Goal: Check status: Check status

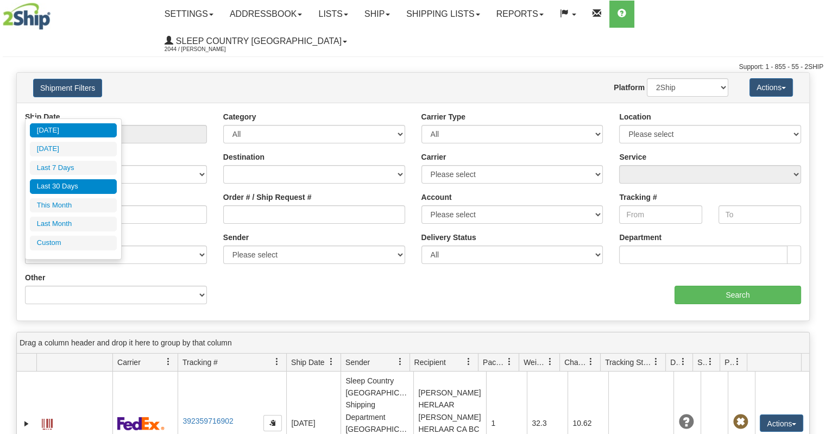
click at [78, 182] on li "Last 30 Days" at bounding box center [73, 186] width 87 height 15
type input "From [DATE] To [DATE]"
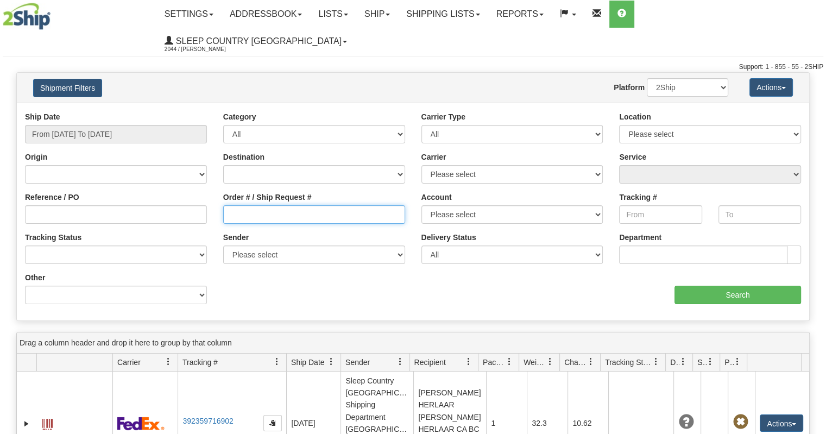
click at [231, 205] on input "Order # / Ship Request #" at bounding box center [314, 214] width 182 height 18
paste input "4184394866"
type input "4184394866"
drag, startPoint x: 739, startPoint y: 93, endPoint x: 726, endPoint y: 97, distance: 13.1
click at [739, 111] on div "Location Please select [GEOGRAPHIC_DATA] 921 922 93 94 97 915 916 98 902 95 96 …" at bounding box center [710, 127] width 182 height 32
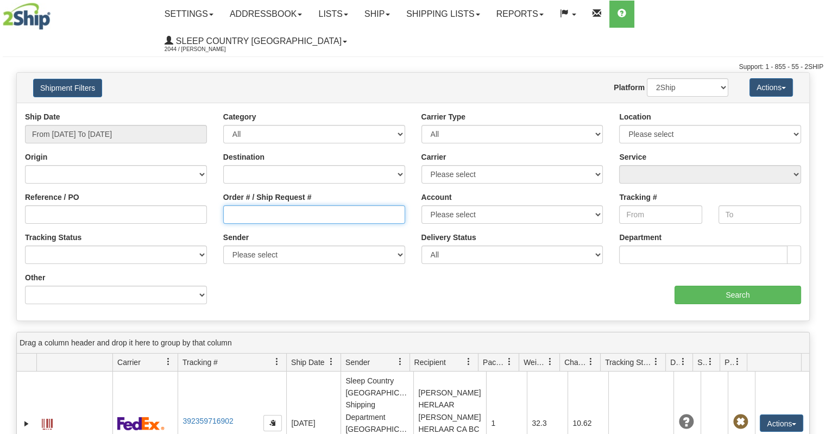
click at [280, 205] on input "Order # / Ship Request #" at bounding box center [314, 214] width 182 height 18
paste input "9002H994652"
type input "9002H994652"
